Goal: Find specific page/section: Find specific page/section

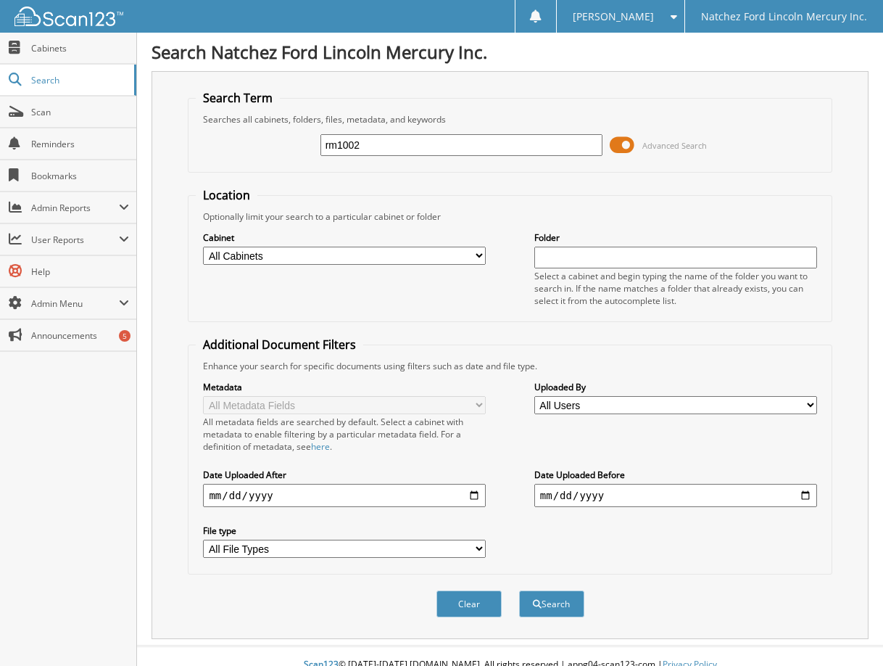
type input "rm1002"
click at [519, 590] on button "Search" at bounding box center [551, 603] width 65 height 27
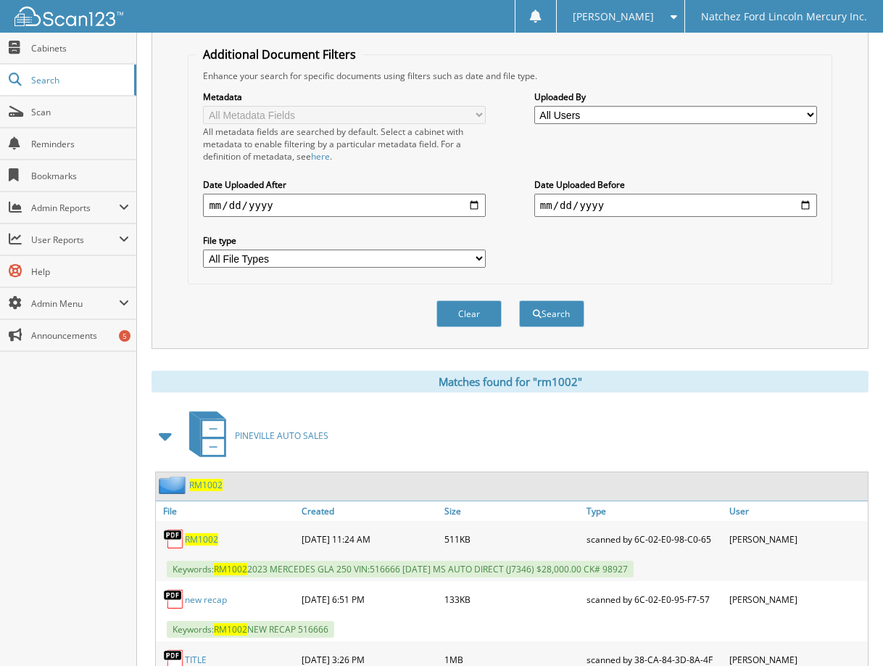
scroll to position [431, 0]
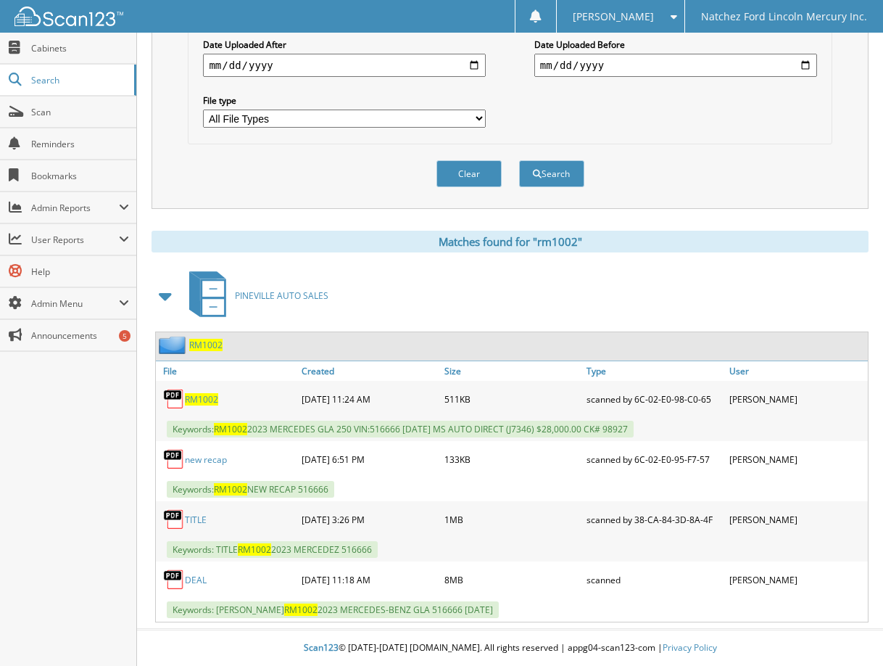
click at [196, 578] on link "DEAL" at bounding box center [196, 579] width 22 height 12
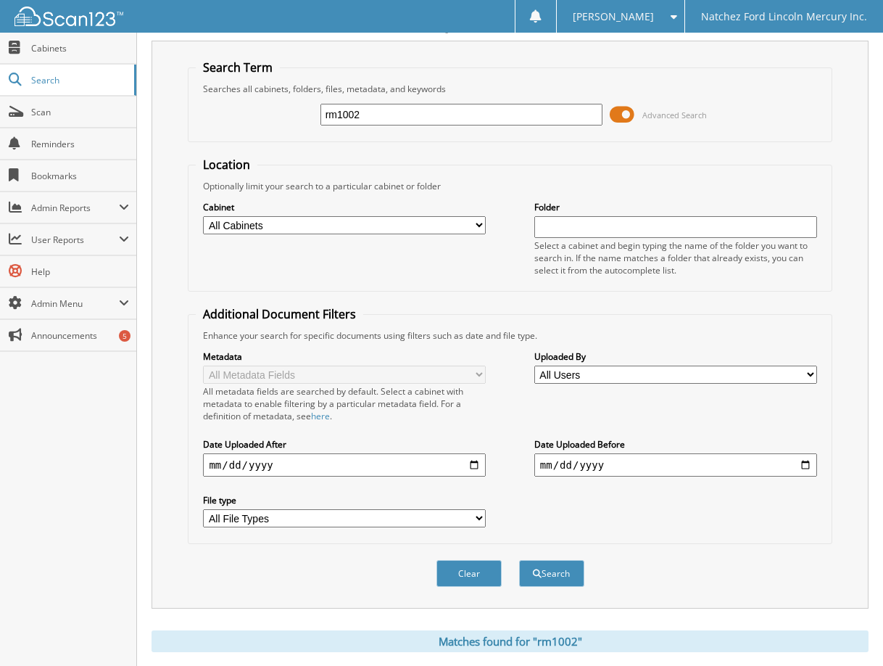
scroll to position [0, 0]
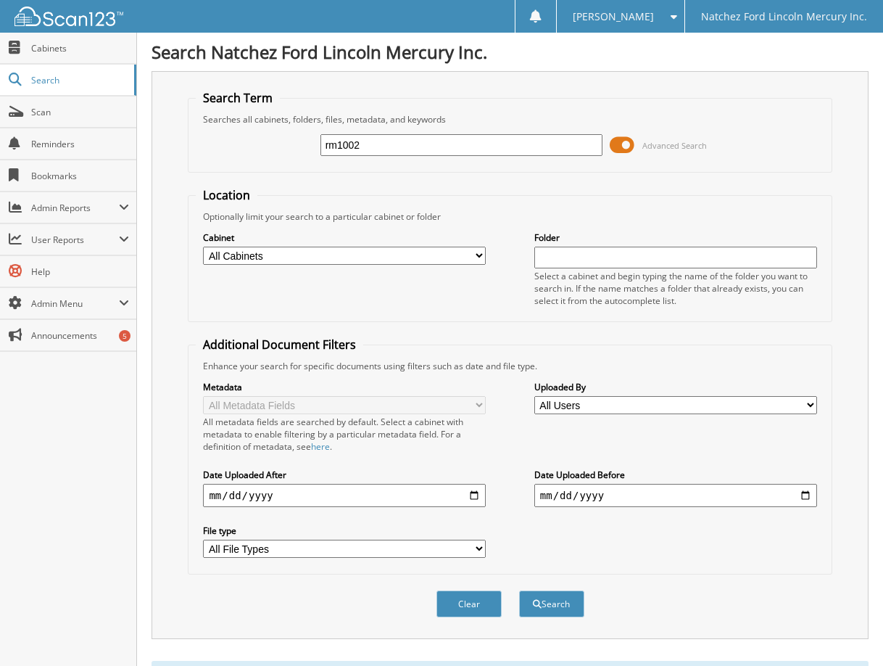
drag, startPoint x: 392, startPoint y: 154, endPoint x: 277, endPoint y: 145, distance: 115.6
click at [277, 145] on div "rm1002 Advanced Search" at bounding box center [510, 144] width 628 height 39
type input "261304"
click at [519, 590] on button "Search" at bounding box center [551, 603] width 65 height 27
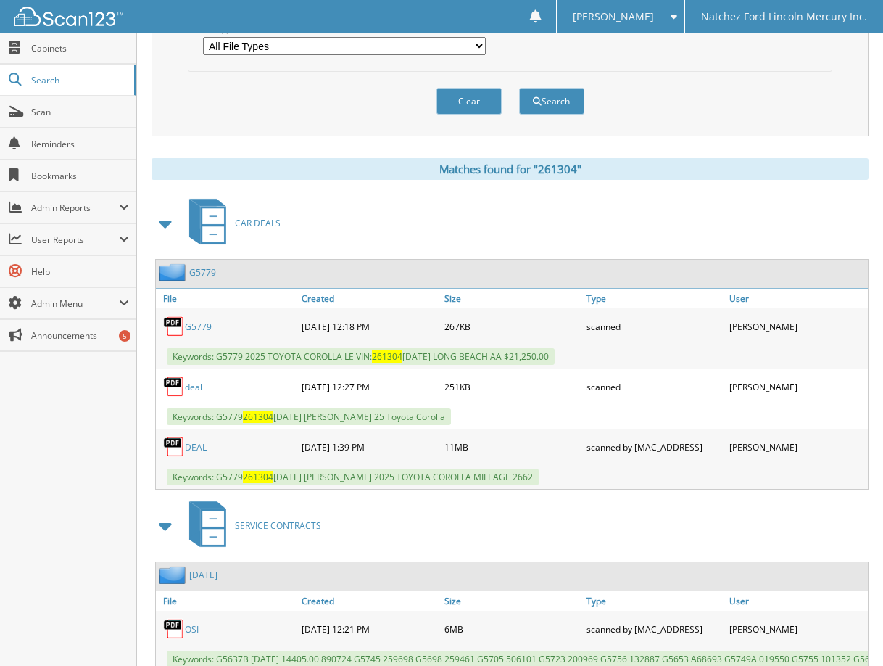
scroll to position [508, 0]
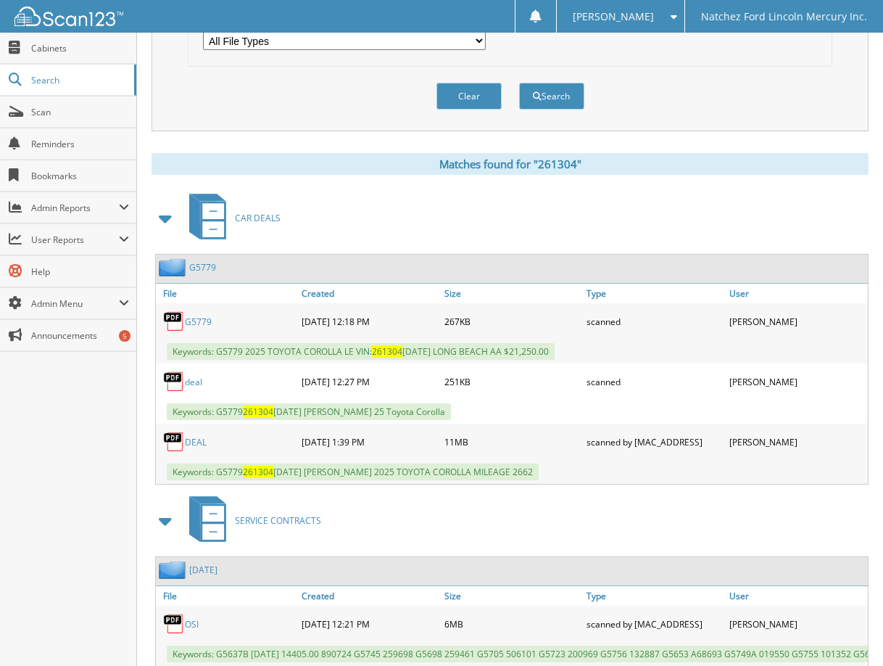
click at [204, 318] on link "G5779" at bounding box center [198, 321] width 27 height 12
click at [204, 322] on link "G5779" at bounding box center [198, 321] width 27 height 12
